Goal: Task Accomplishment & Management: Use online tool/utility

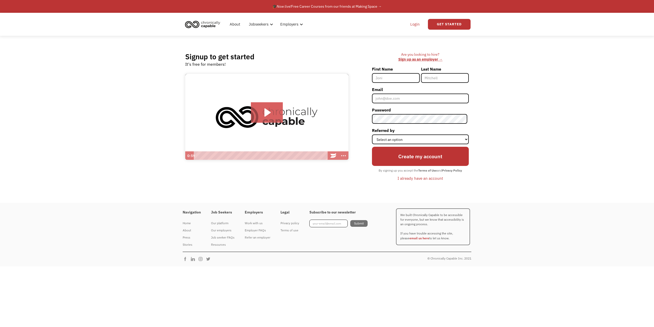
click at [417, 23] on link "Login" at bounding box center [415, 24] width 16 height 16
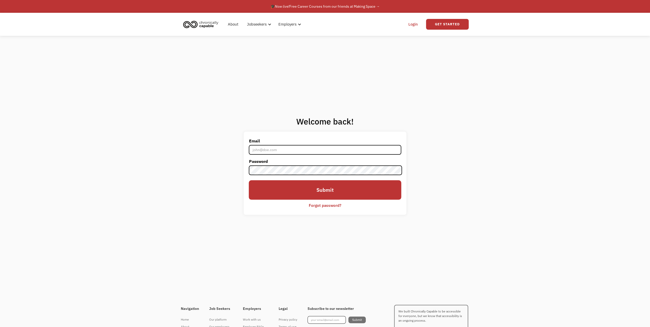
type input "[EMAIL_ADDRESS][DOMAIN_NAME]"
click at [325, 190] on input "Submit" at bounding box center [325, 189] width 152 height 19
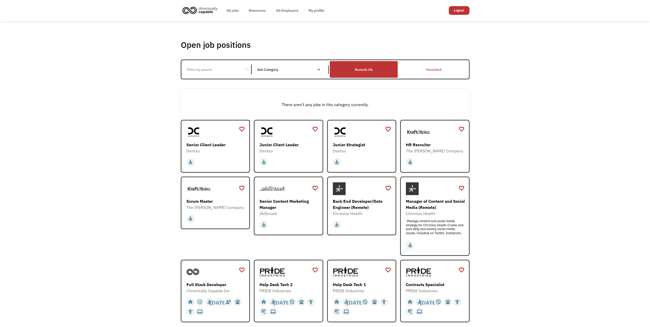
click at [365, 70] on div "Remote Ok" at bounding box center [364, 69] width 18 height 6
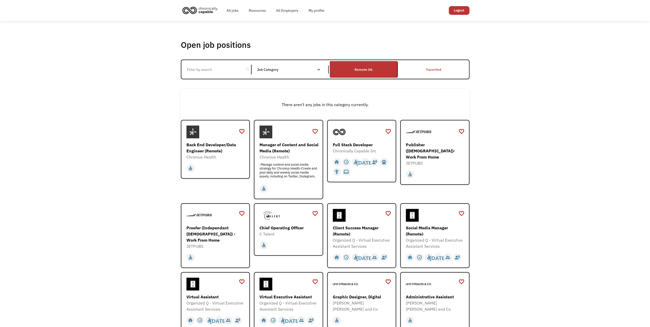
click at [188, 67] on input "Email Form" at bounding box center [212, 70] width 57 height 10
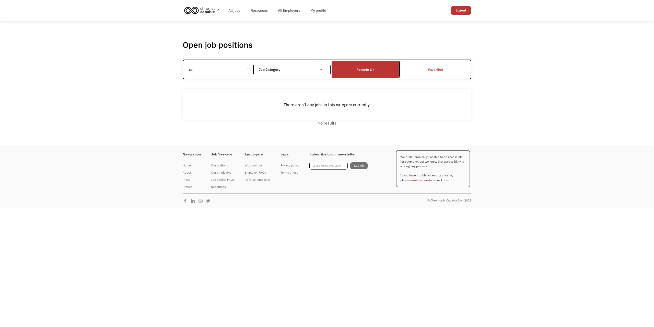
type input "c"
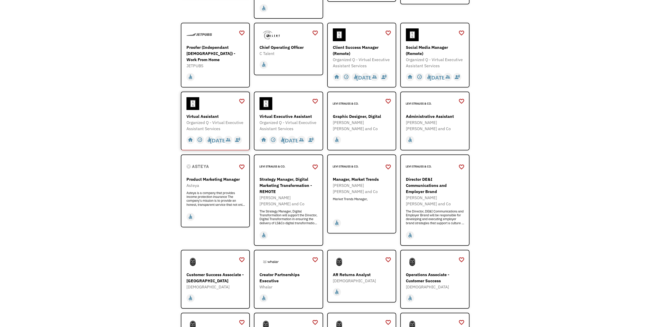
scroll to position [153, 0]
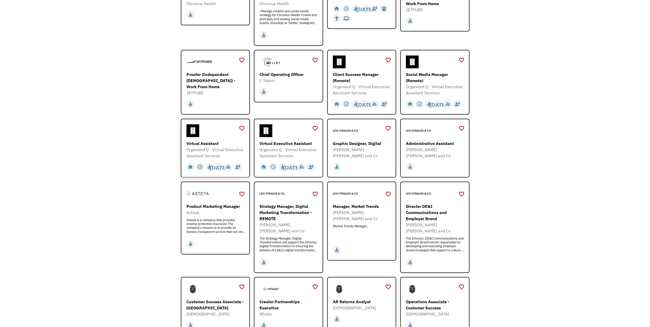
click at [204, 144] on div "Virtual Assistant" at bounding box center [215, 143] width 59 height 6
